Goal: Task Accomplishment & Management: Complete application form

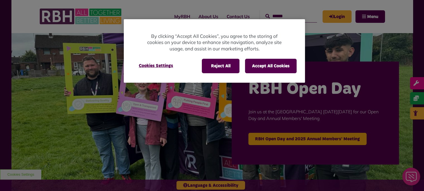
click at [338, 16] on div at bounding box center [212, 95] width 424 height 191
click at [223, 60] on button "Reject All" at bounding box center [221, 66] width 38 height 15
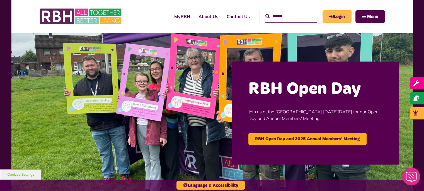
click at [335, 21] on link "Login" at bounding box center [337, 16] width 29 height 13
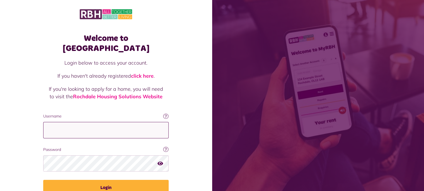
click at [132, 122] on input "Username" at bounding box center [105, 130] width 125 height 16
type input "**********"
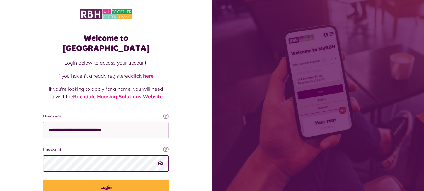
click at [43, 180] on button "Login" at bounding box center [105, 188] width 125 height 16
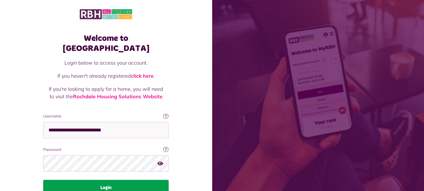
click at [120, 180] on button "Login" at bounding box center [105, 188] width 125 height 16
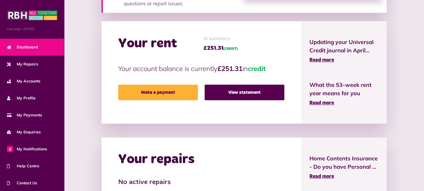
scroll to position [6, 0]
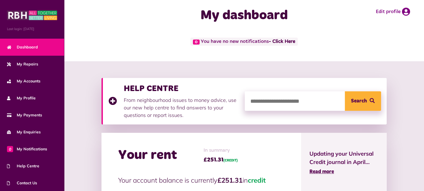
click at [282, 98] on input "search" at bounding box center [313, 101] width 136 height 20
type input "*"
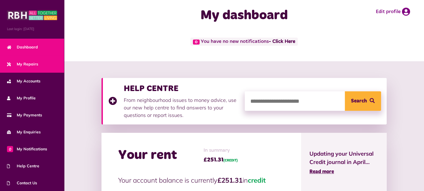
click at [38, 67] on link "My Repairs" at bounding box center [32, 64] width 64 height 17
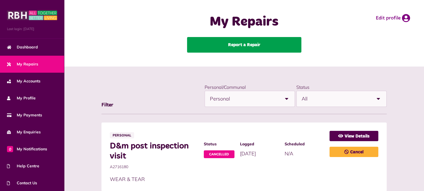
click at [255, 44] on link "Report a Repair" at bounding box center [244, 45] width 114 height 16
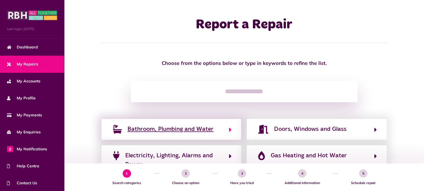
click at [184, 131] on span "Bathroom, Plumbing and Water" at bounding box center [170, 129] width 86 height 9
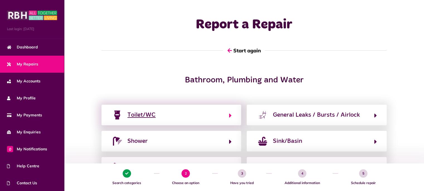
click at [187, 115] on button "Toilet/WC" at bounding box center [171, 114] width 120 height 9
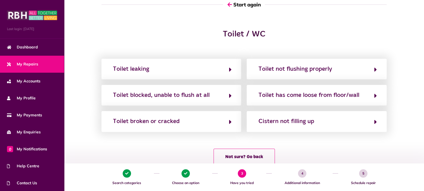
scroll to position [50, 0]
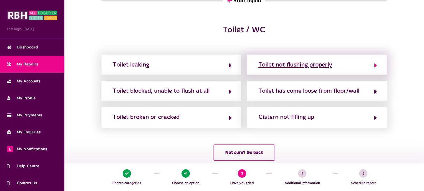
click at [319, 64] on div "Toilet not flushing properly" at bounding box center [295, 65] width 74 height 9
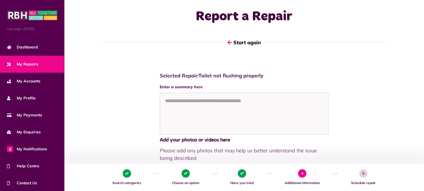
scroll to position [0, 0]
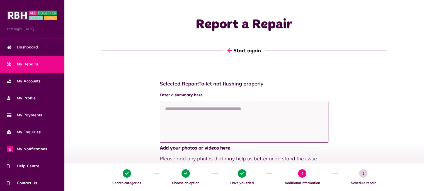
click at [196, 107] on textarea at bounding box center [244, 122] width 169 height 42
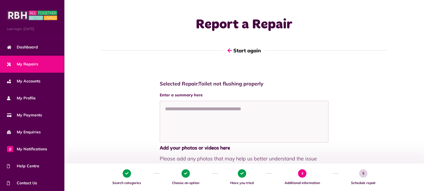
click at [47, 63] on link "My Repairs" at bounding box center [32, 64] width 64 height 17
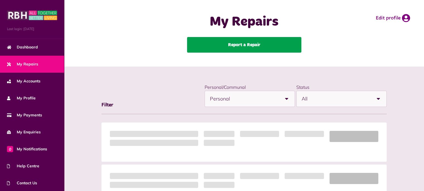
click at [229, 45] on link "Report a Repair" at bounding box center [244, 45] width 114 height 16
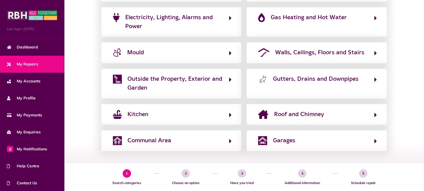
scroll to position [140, 0]
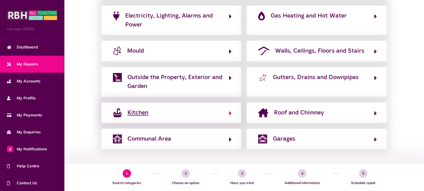
click at [197, 114] on button "Kitchen" at bounding box center [171, 112] width 120 height 9
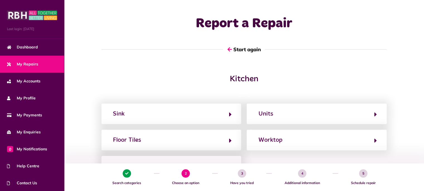
scroll to position [0, 0]
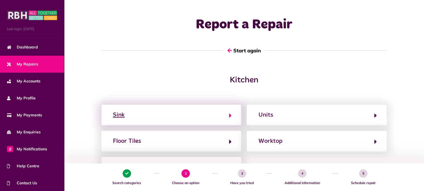
click at [157, 118] on button "Sink" at bounding box center [171, 114] width 120 height 9
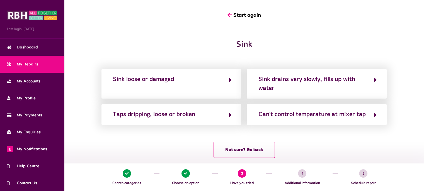
scroll to position [36, 0]
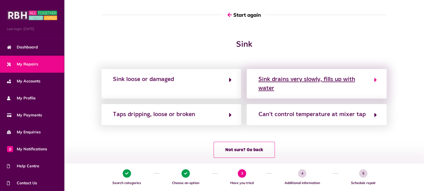
click at [291, 77] on div "Sink drains very slowly, fills up with water" at bounding box center [313, 84] width 110 height 18
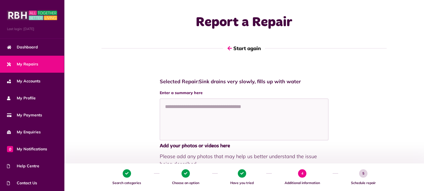
scroll to position [0, 0]
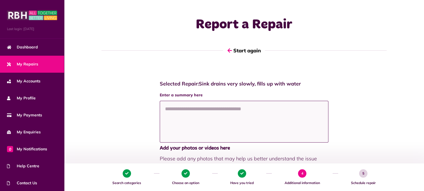
click at [250, 111] on textarea at bounding box center [244, 122] width 169 height 42
click at [168, 108] on textarea "**********" at bounding box center [244, 122] width 169 height 42
click at [249, 108] on textarea "**********" at bounding box center [244, 122] width 169 height 42
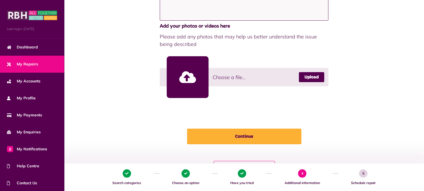
scroll to position [124, 0]
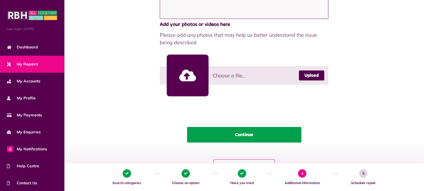
type textarea "**********"
click at [280, 141] on button "Continue" at bounding box center [244, 135] width 114 height 16
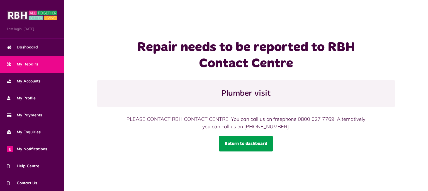
click at [239, 142] on link "Return to dashboard" at bounding box center [246, 144] width 54 height 16
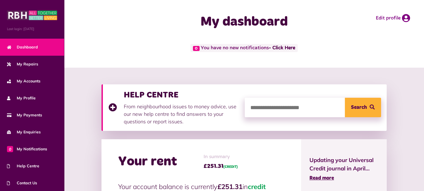
scroll to position [34, 0]
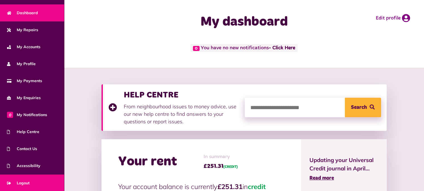
click at [26, 178] on link "Logout" at bounding box center [32, 183] width 64 height 17
